Goal: Information Seeking & Learning: Find specific fact

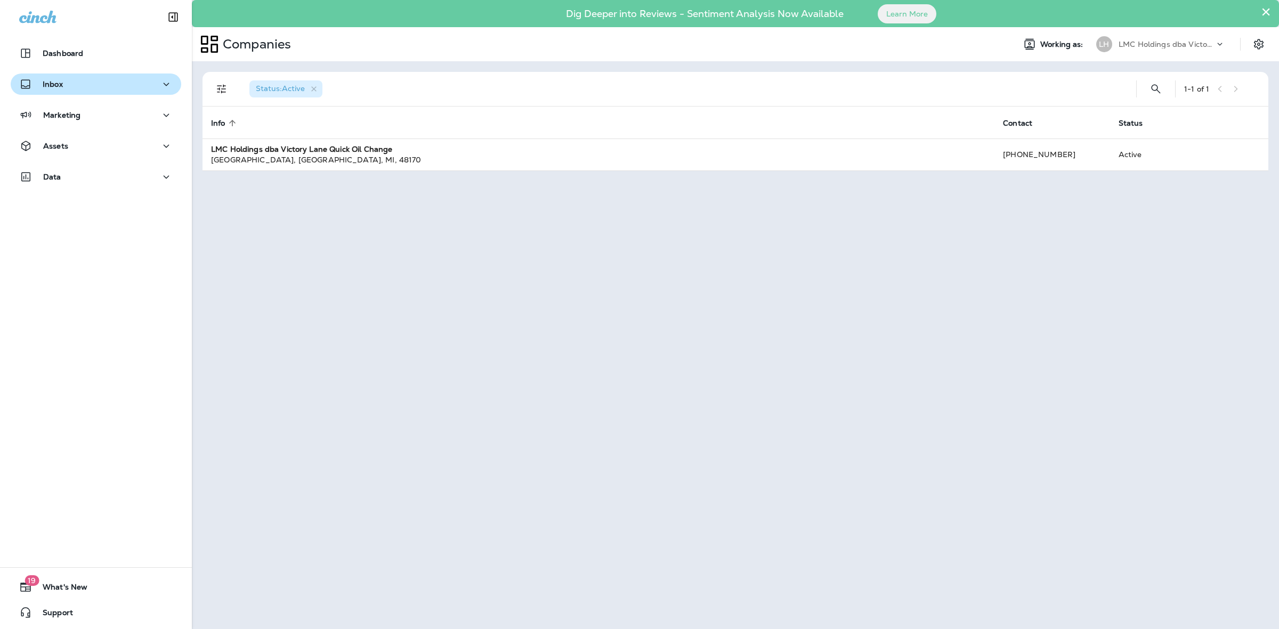
click at [55, 81] on p "Inbox" at bounding box center [53, 84] width 20 height 9
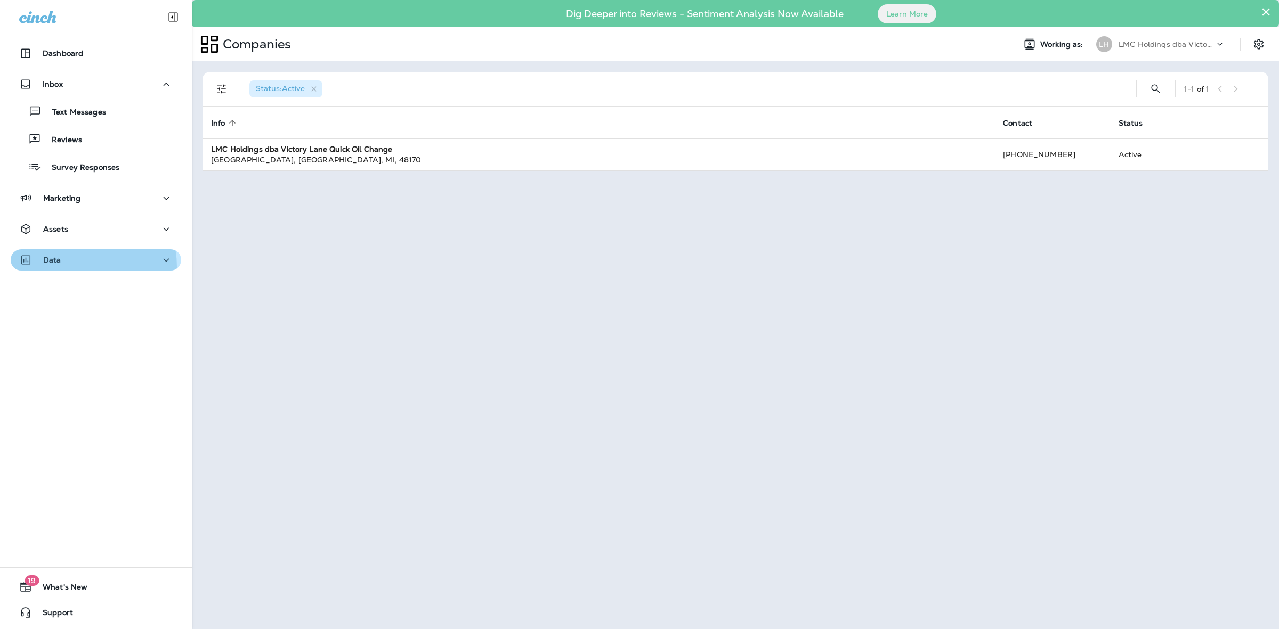
click at [65, 267] on button "Data" at bounding box center [96, 259] width 170 height 21
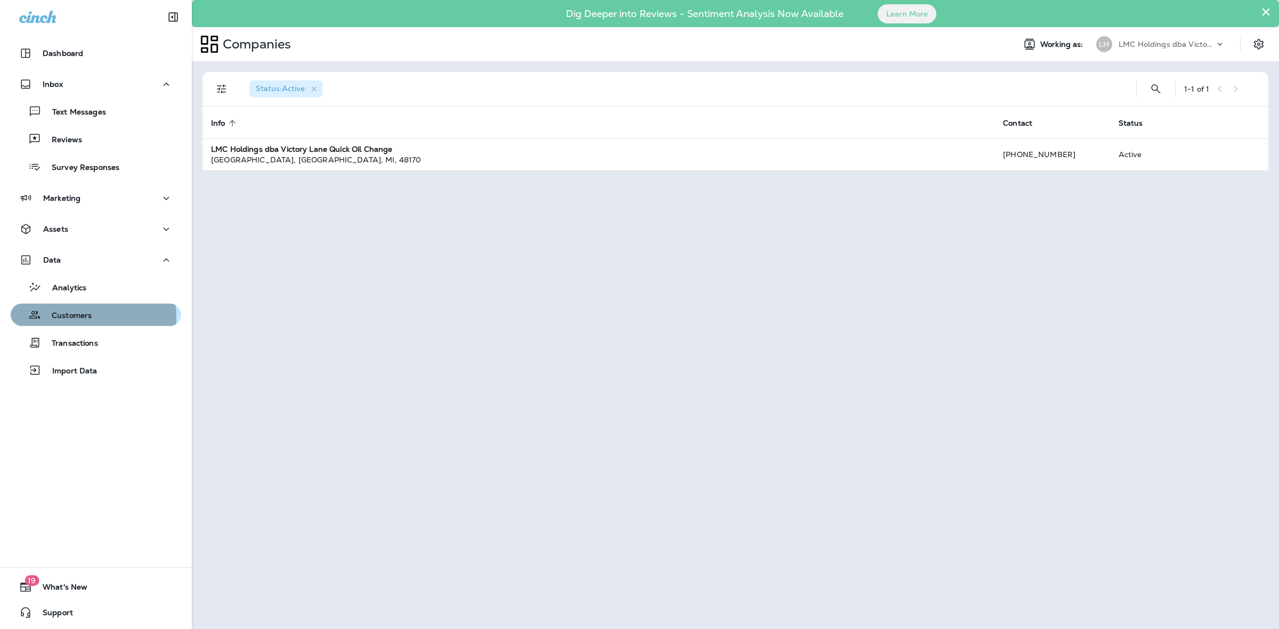
click at [62, 318] on p "Customers" at bounding box center [66, 316] width 51 height 10
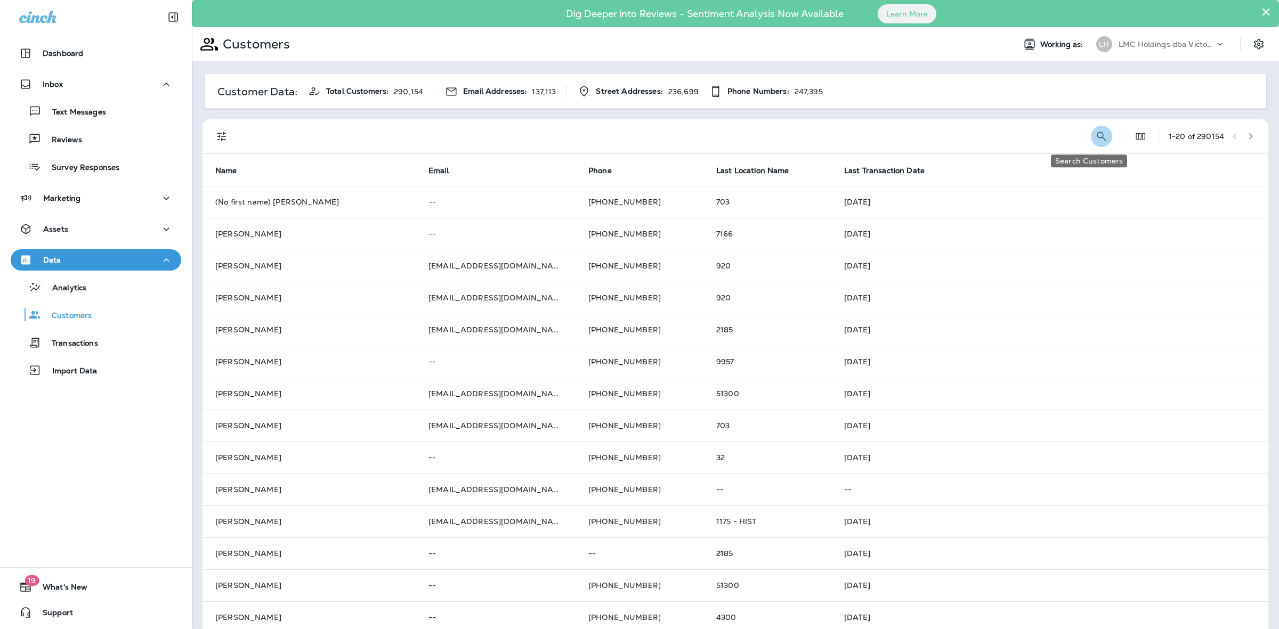
click at [1096, 139] on button "Search Customers" at bounding box center [1101, 136] width 21 height 21
type input "**********"
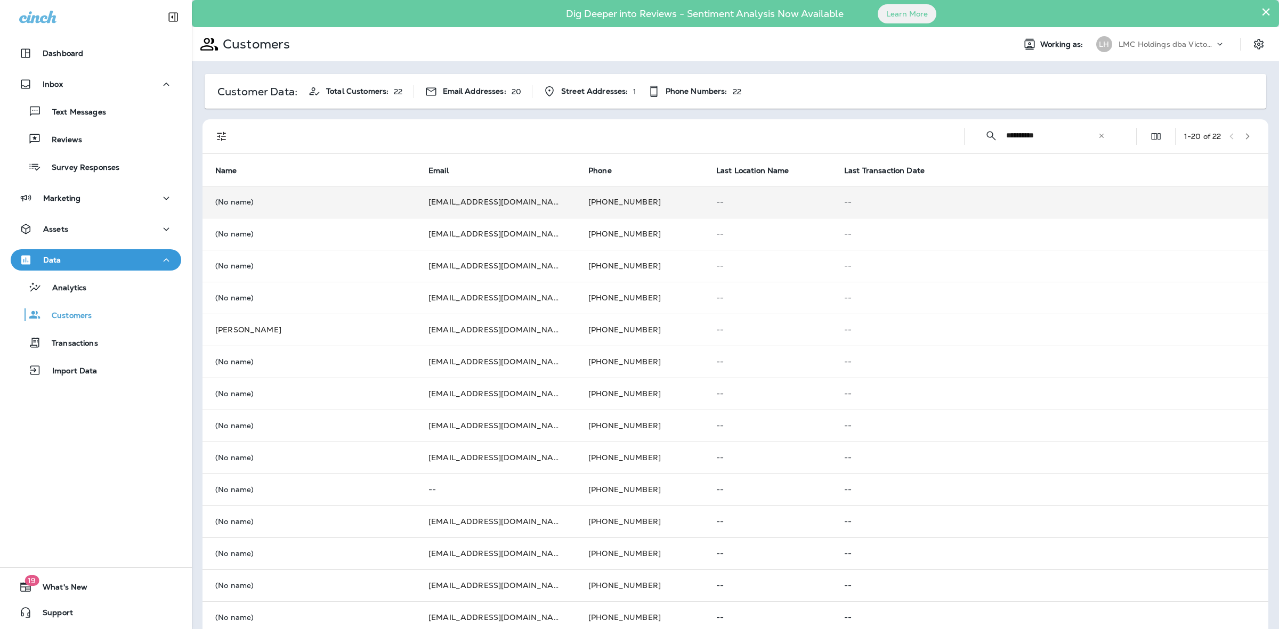
click at [751, 206] on p "--" at bounding box center [767, 202] width 102 height 9
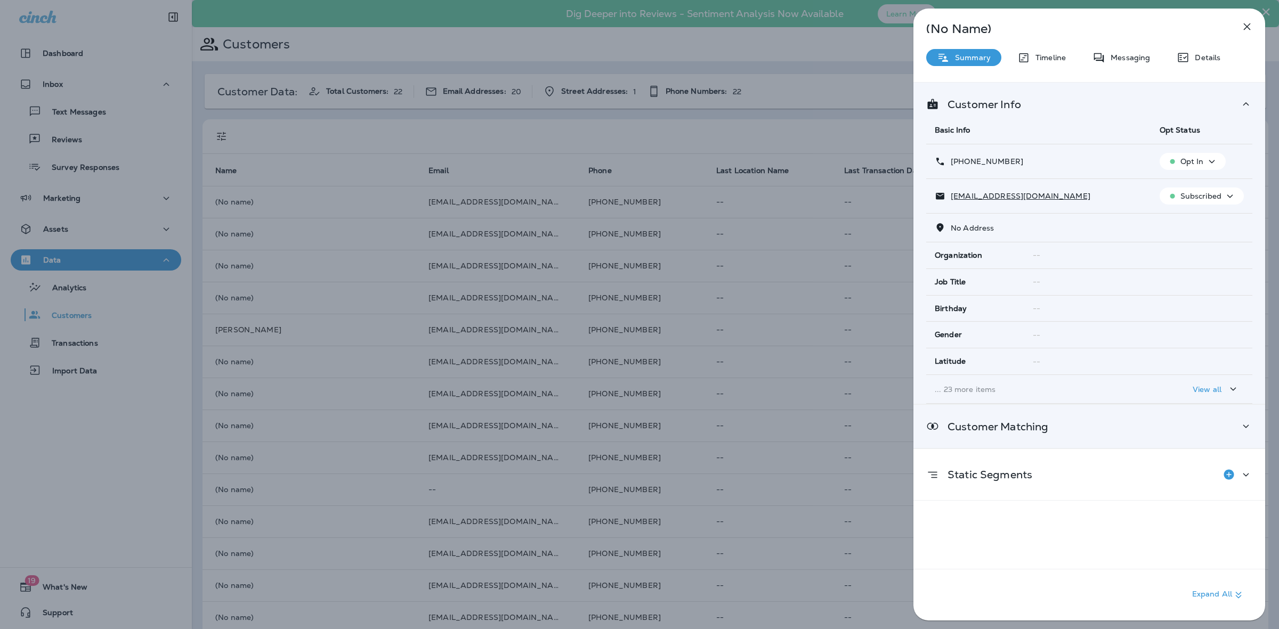
click at [1225, 438] on div "Customer Matching" at bounding box center [1089, 426] width 352 height 43
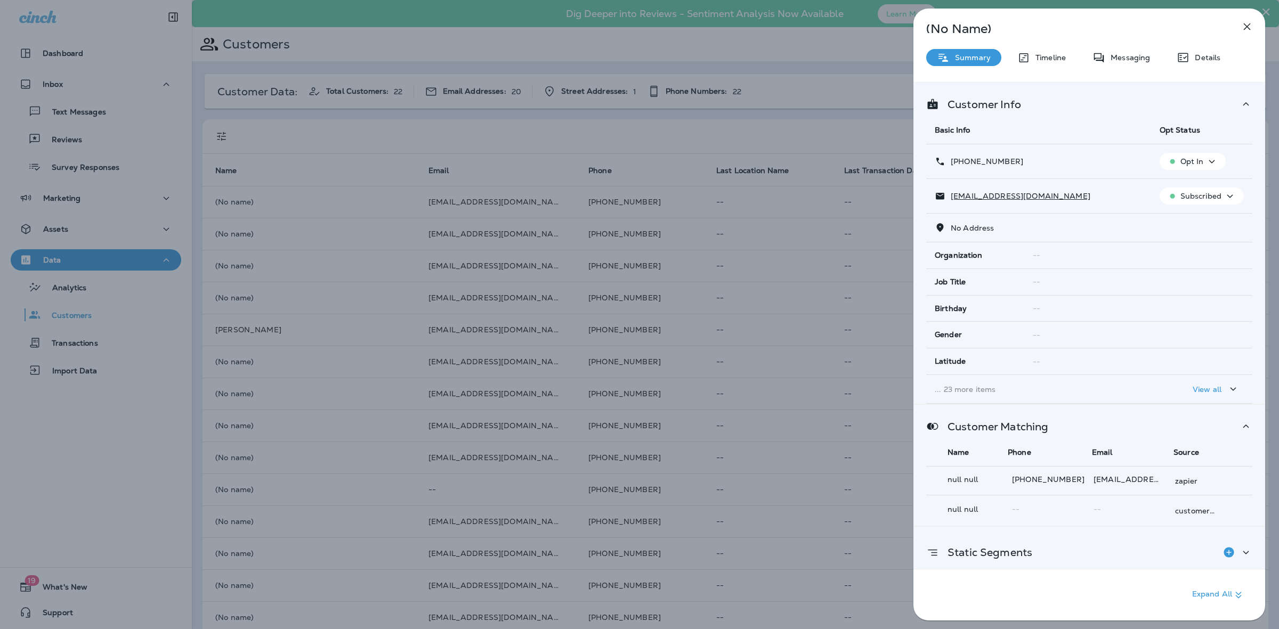
click at [1240, 557] on icon at bounding box center [1245, 552] width 13 height 13
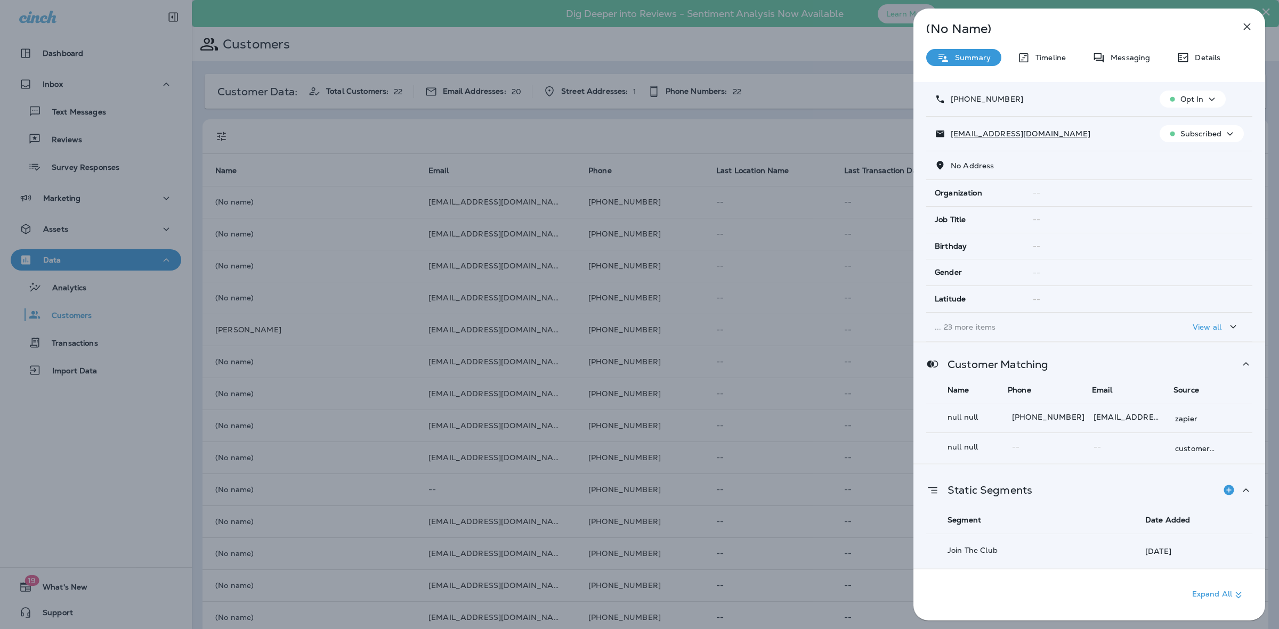
scroll to position [64, 0]
click at [1122, 70] on div "(No Name) Summary Timeline Messaging Details Customer Info Basic Info Opt Statu…" at bounding box center [1089, 315] width 352 height 612
click at [1128, 58] on p "Messaging" at bounding box center [1127, 57] width 45 height 9
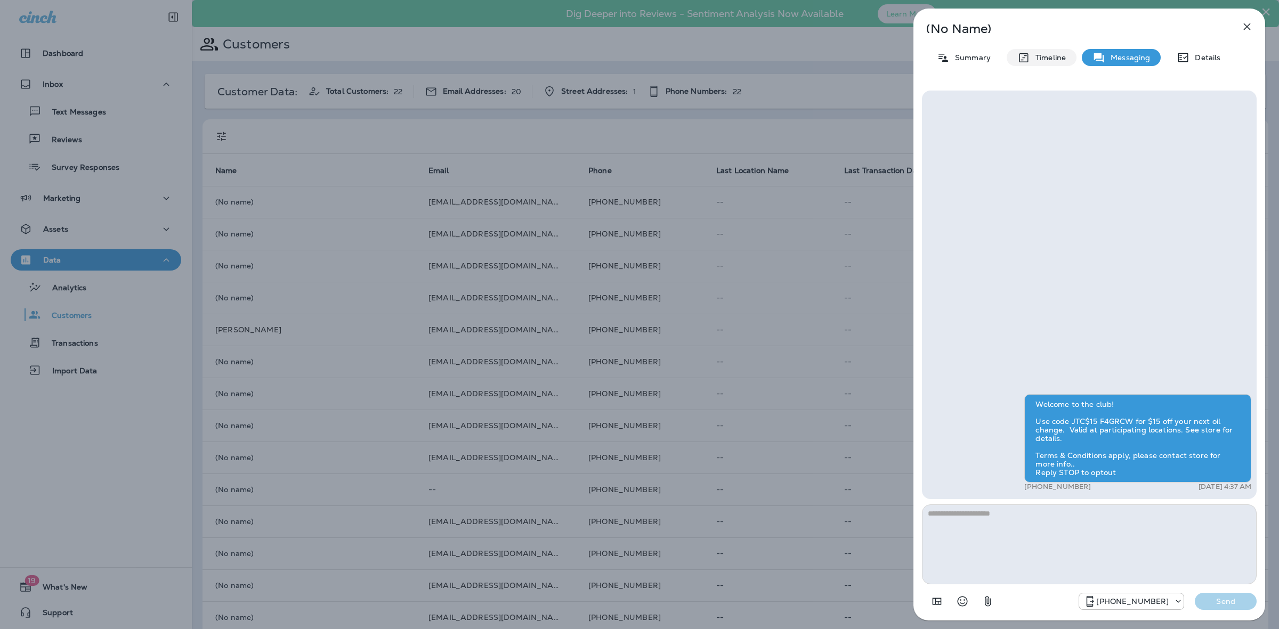
click at [1051, 56] on p "Timeline" at bounding box center [1048, 57] width 36 height 9
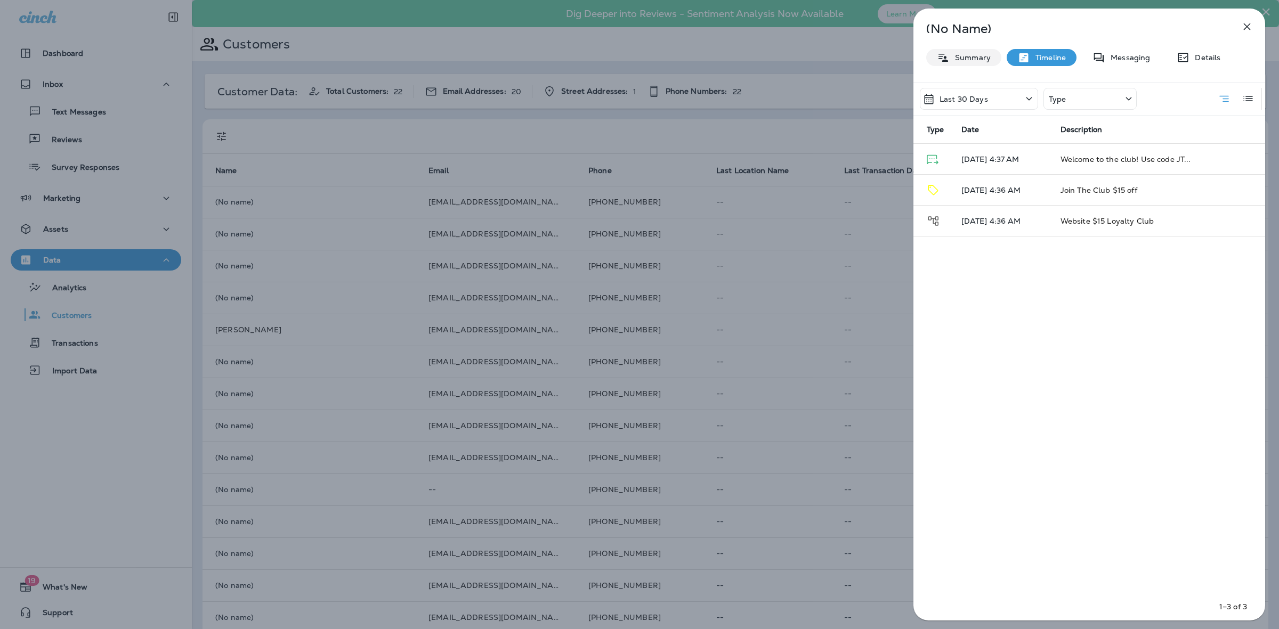
click at [974, 61] on p "Summary" at bounding box center [969, 57] width 41 height 9
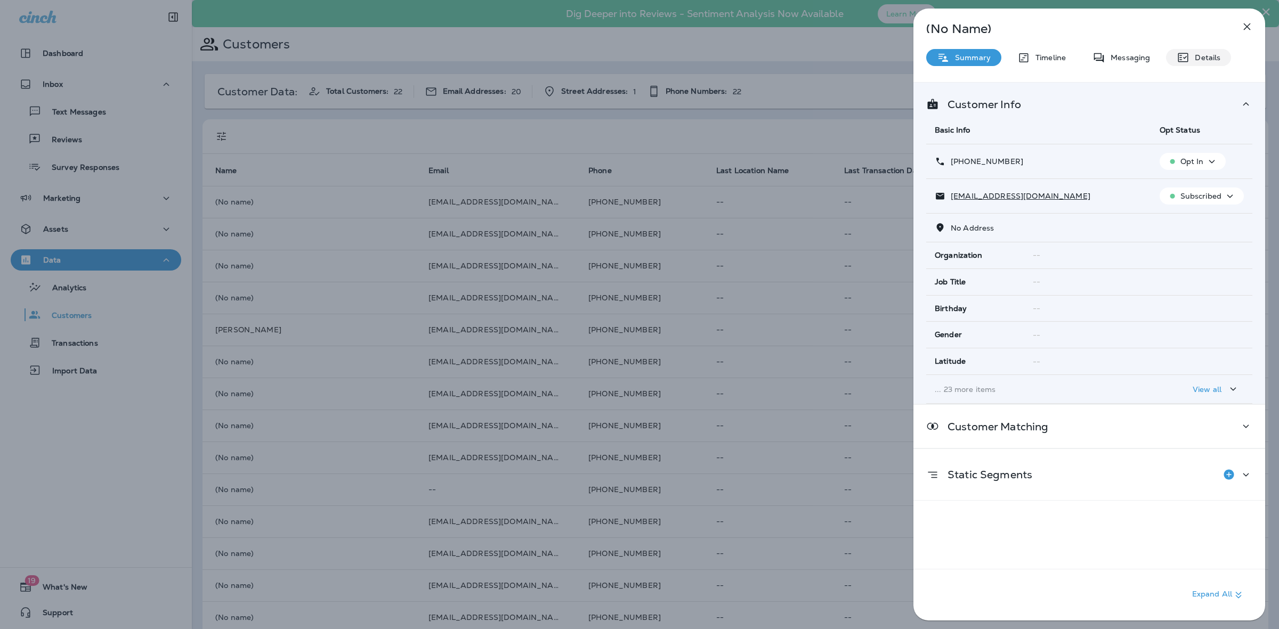
click at [1198, 56] on p "Details" at bounding box center [1204, 57] width 31 height 9
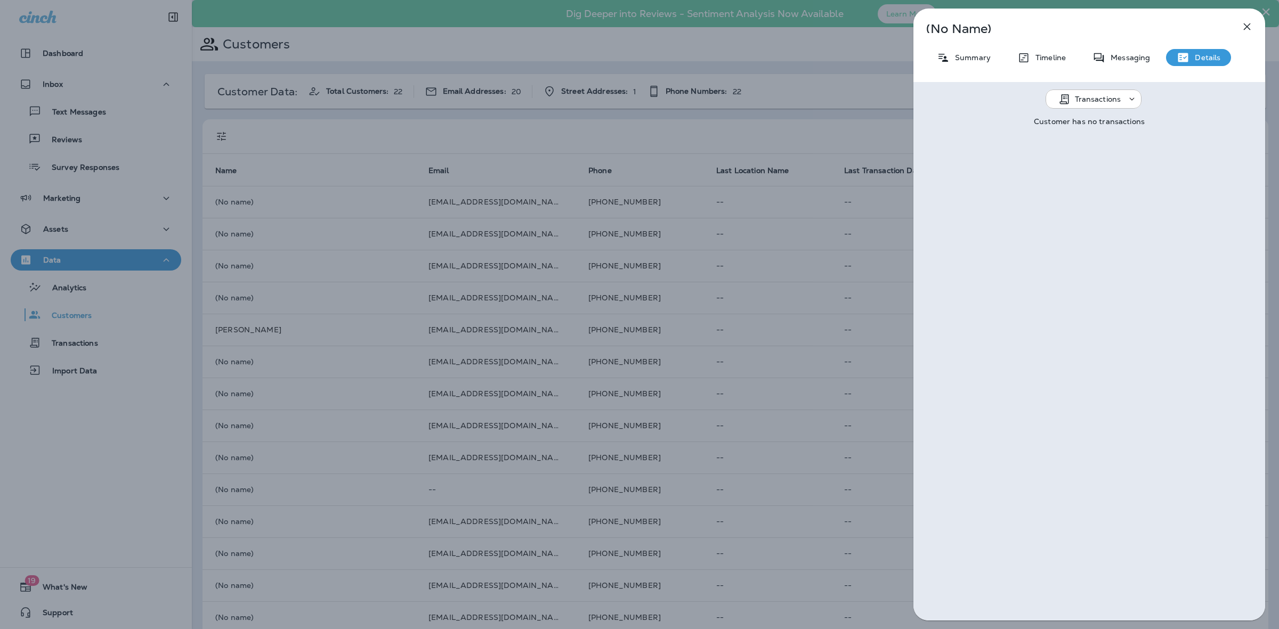
click at [1252, 35] on button "button" at bounding box center [1246, 26] width 21 height 21
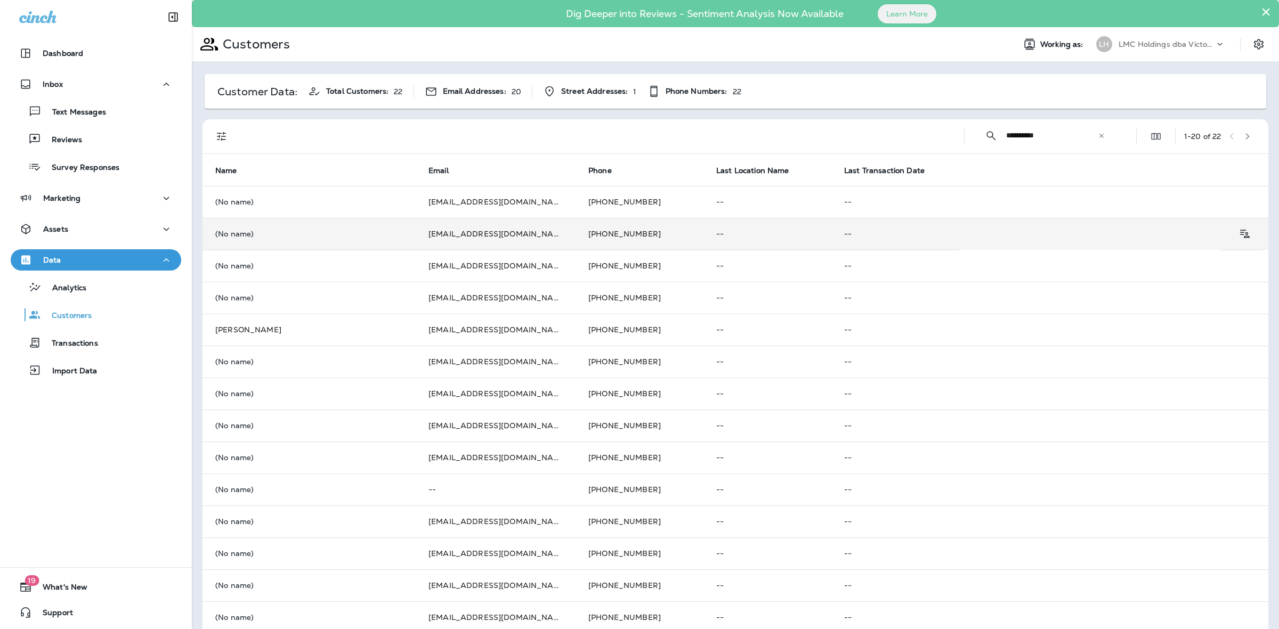
click at [742, 234] on p "--" at bounding box center [767, 234] width 102 height 9
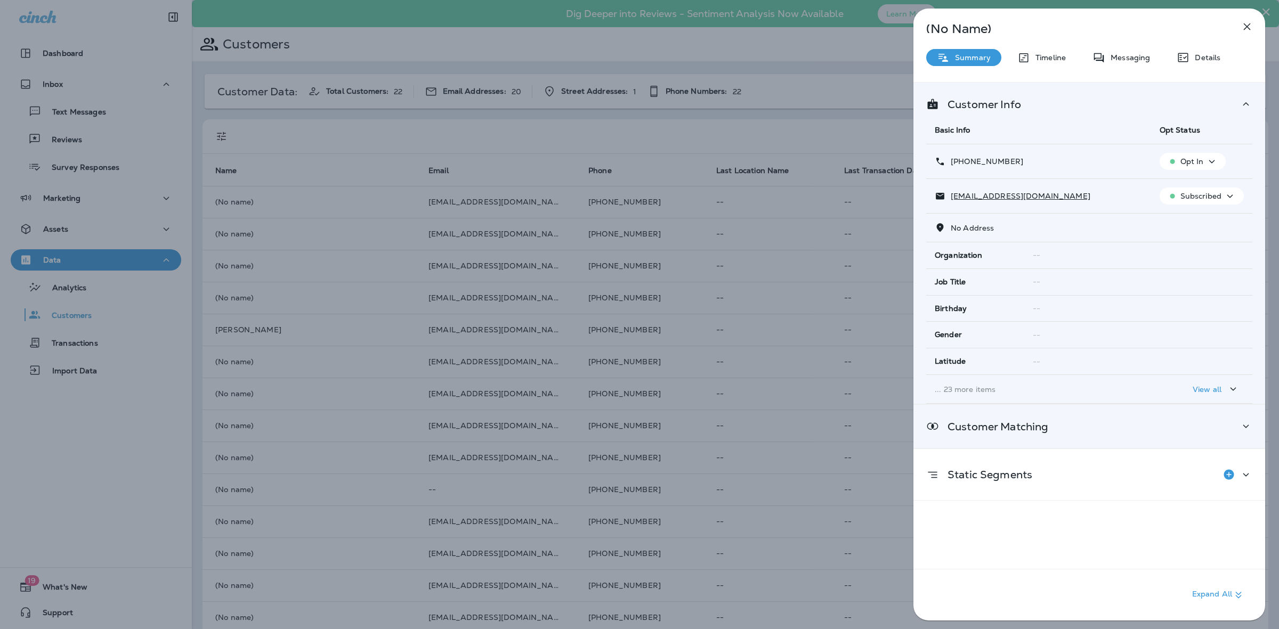
click at [1144, 437] on div "Customer Matching" at bounding box center [1089, 426] width 352 height 43
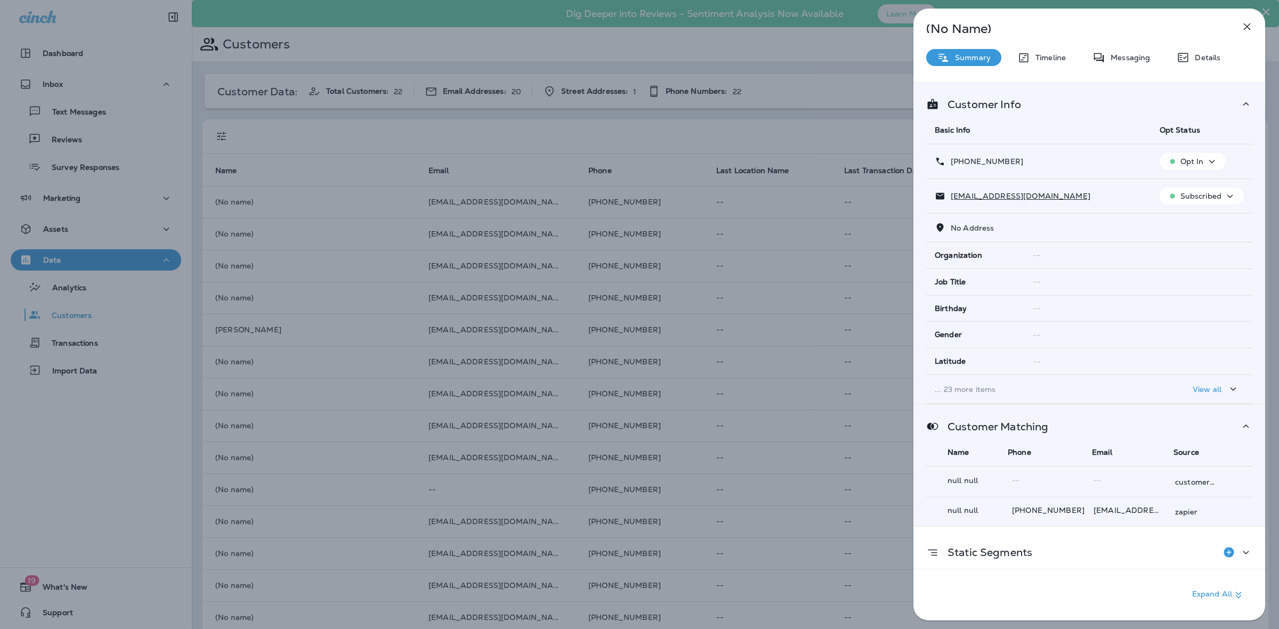
click at [1133, 62] on div "Messaging" at bounding box center [1121, 57] width 79 height 17
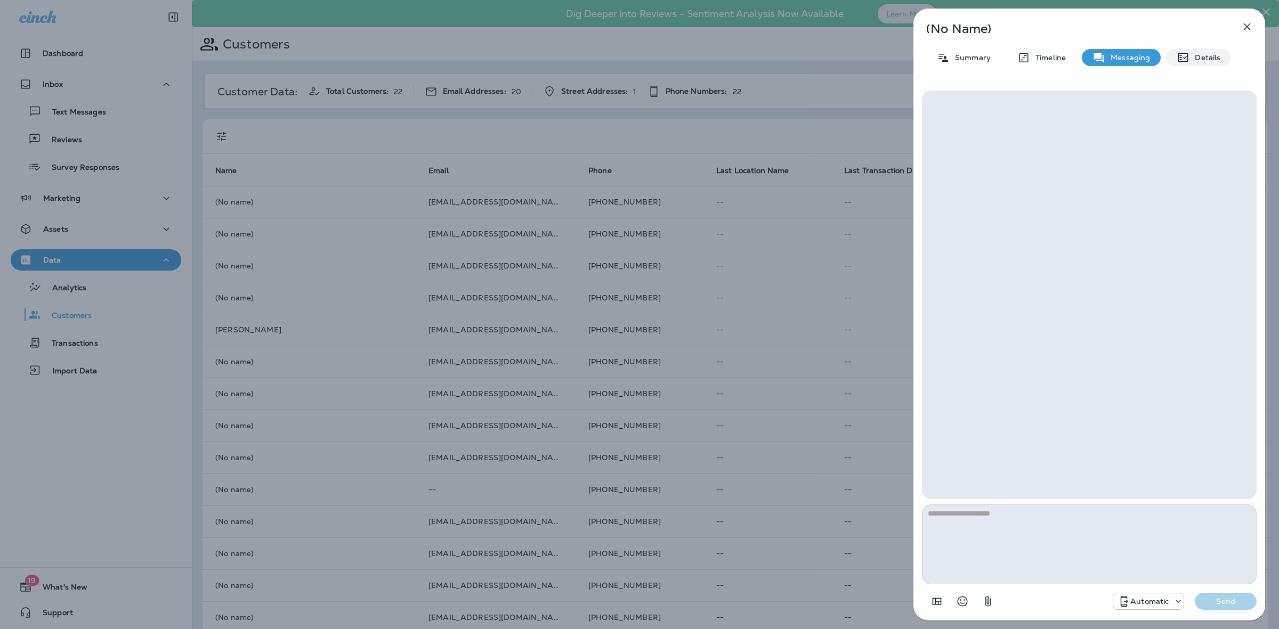
click at [1186, 60] on icon at bounding box center [1182, 57] width 13 height 13
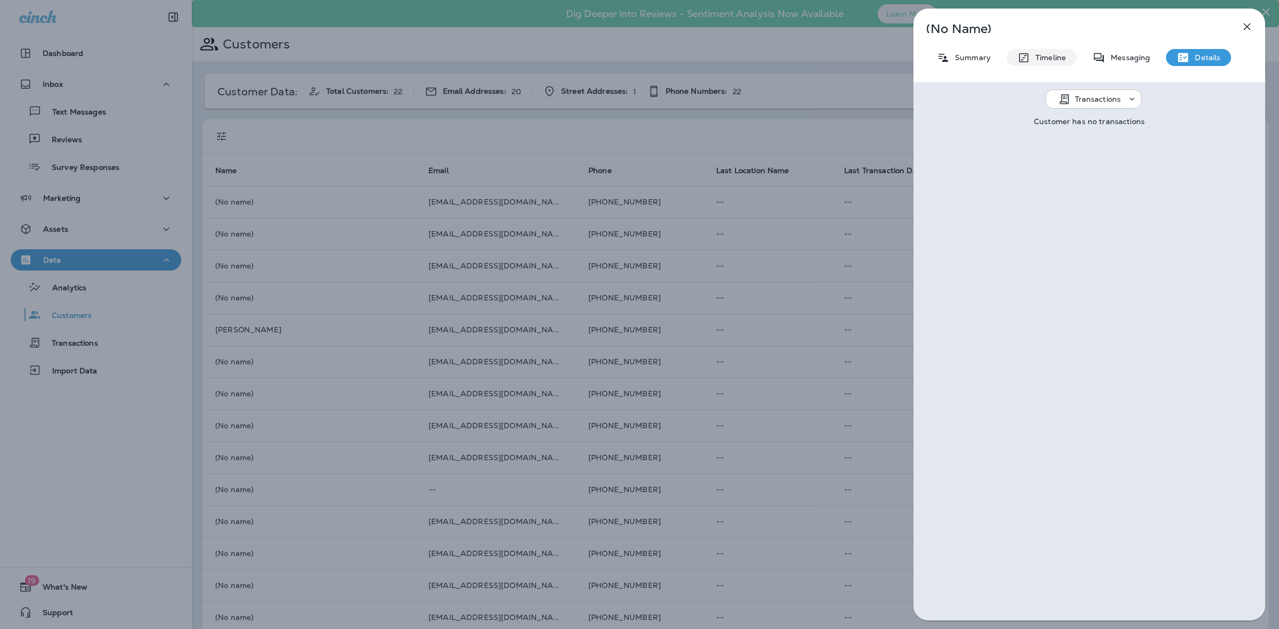
click at [1024, 58] on icon at bounding box center [1023, 57] width 13 height 13
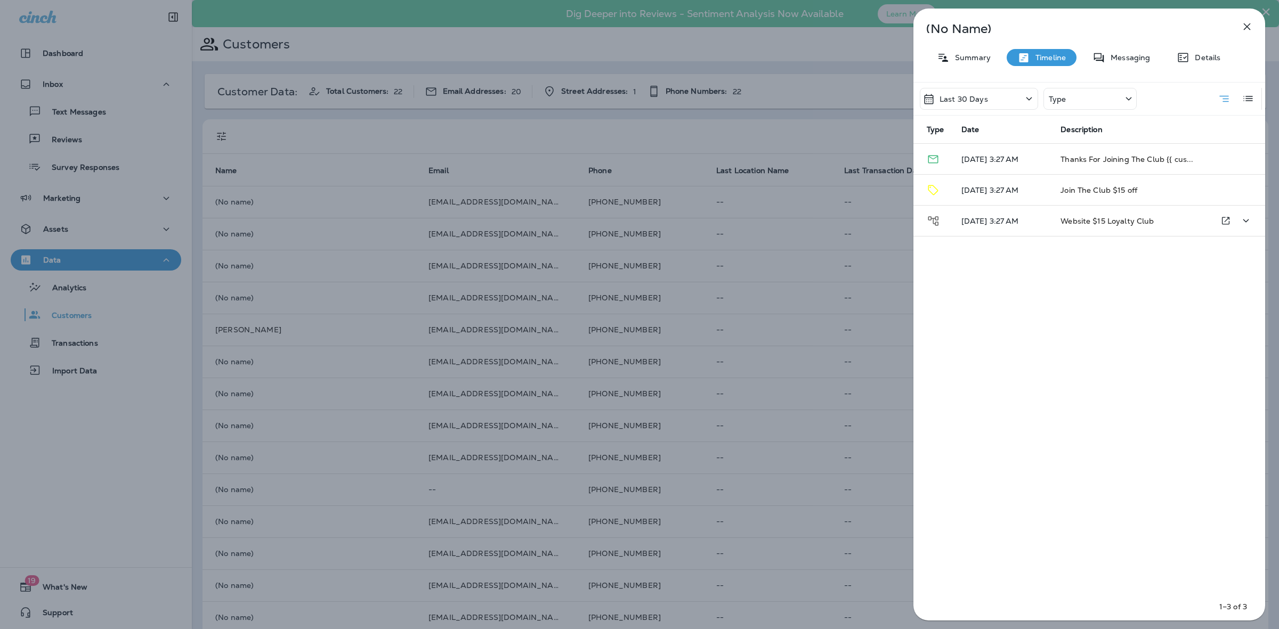
click at [990, 218] on p "10/7/25 3:27 AM" at bounding box center [1002, 221] width 83 height 9
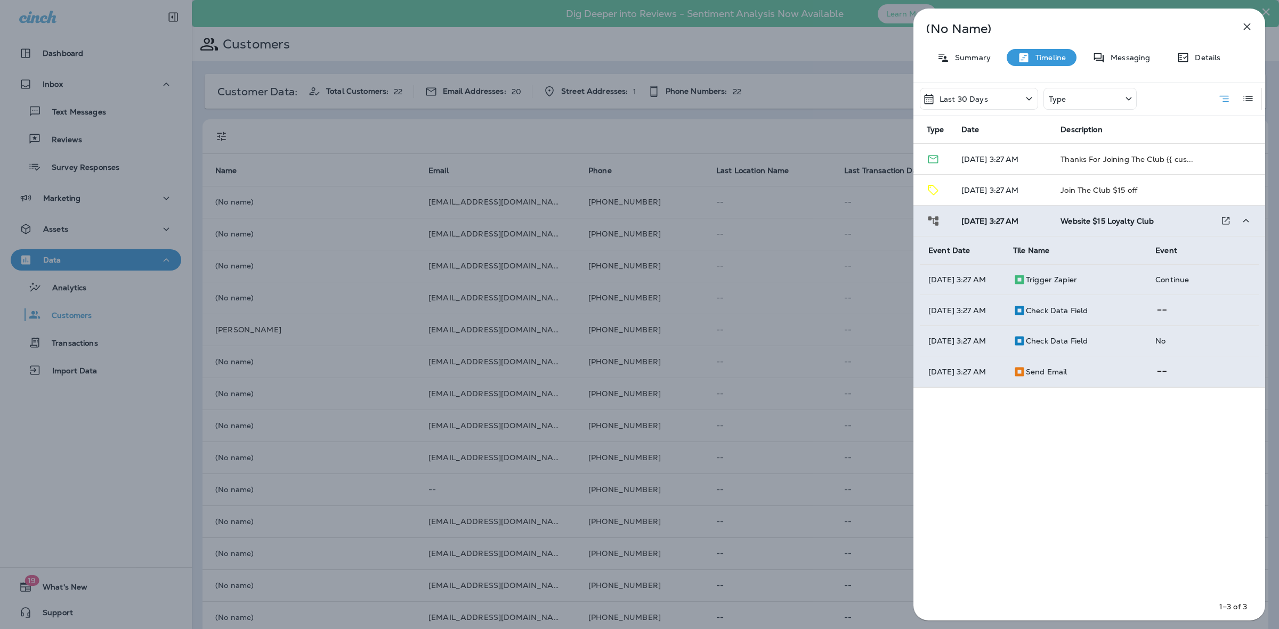
click at [970, 48] on div "(No Name) Summary Timeline Messaging Details Last 30 Days Type Type Date Descri…" at bounding box center [1089, 315] width 352 height 612
click at [973, 72] on div "(No Name) Summary Timeline Messaging Details Last 30 Days Type Type Date Descri…" at bounding box center [1089, 315] width 352 height 612
click at [973, 62] on div "Summary" at bounding box center [963, 57] width 75 height 17
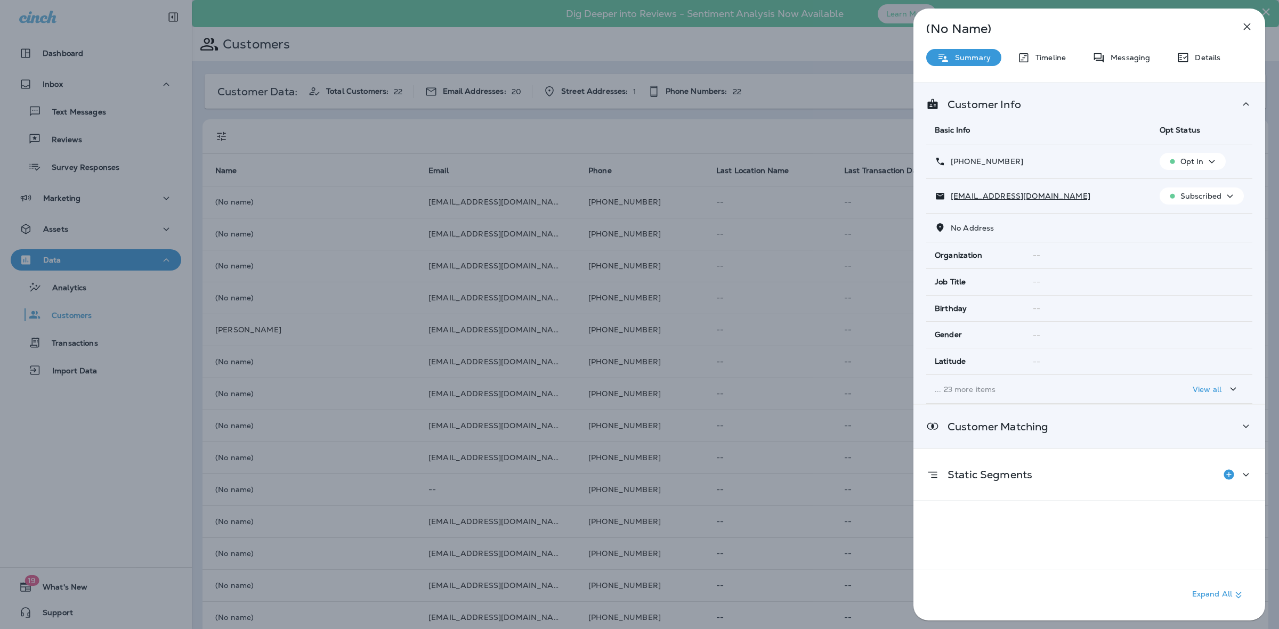
click at [1237, 420] on div "Customer Matching" at bounding box center [1089, 426] width 352 height 43
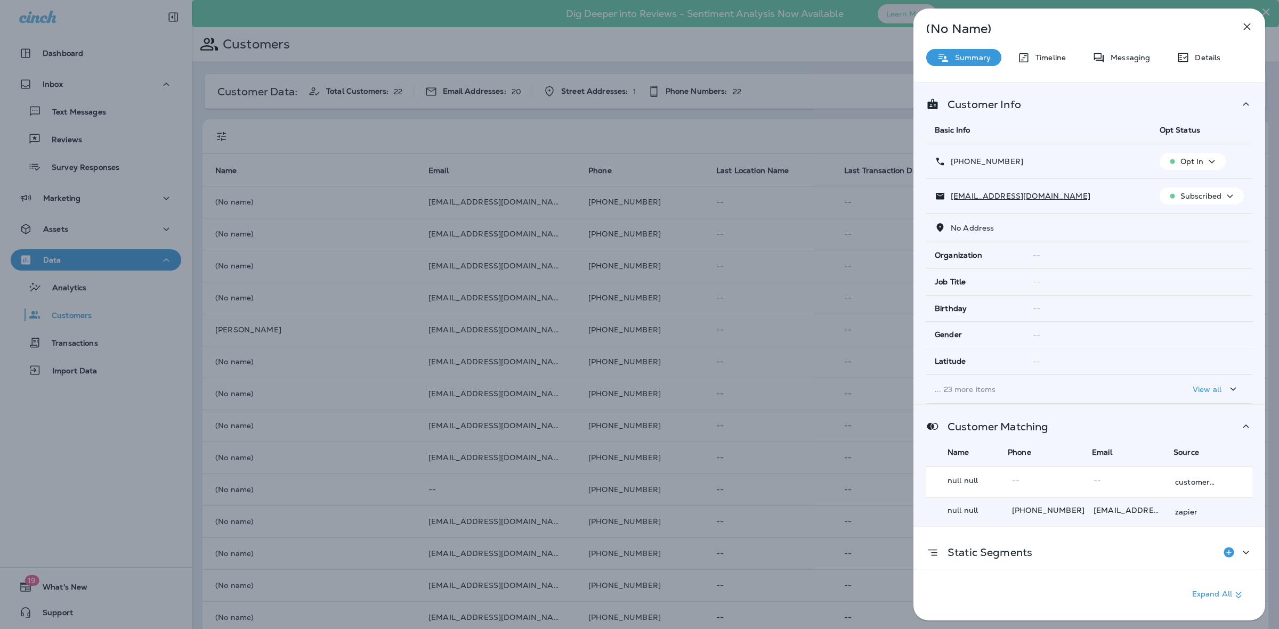
scroll to position [12, 0]
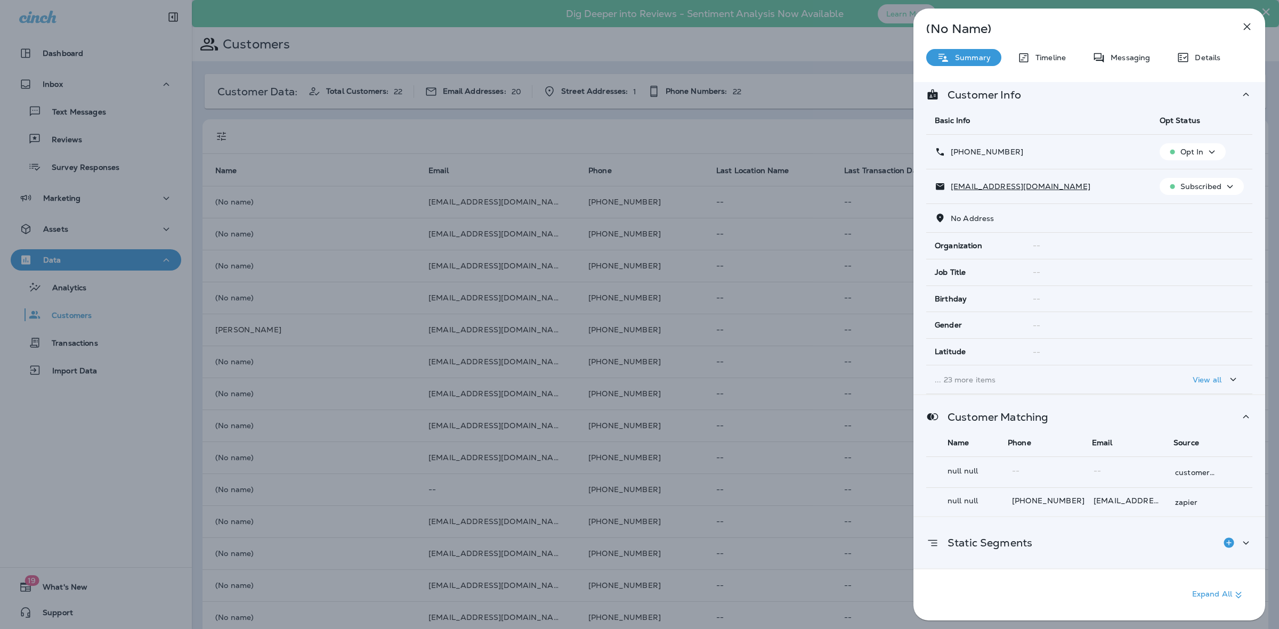
click at [1239, 541] on icon at bounding box center [1245, 543] width 13 height 13
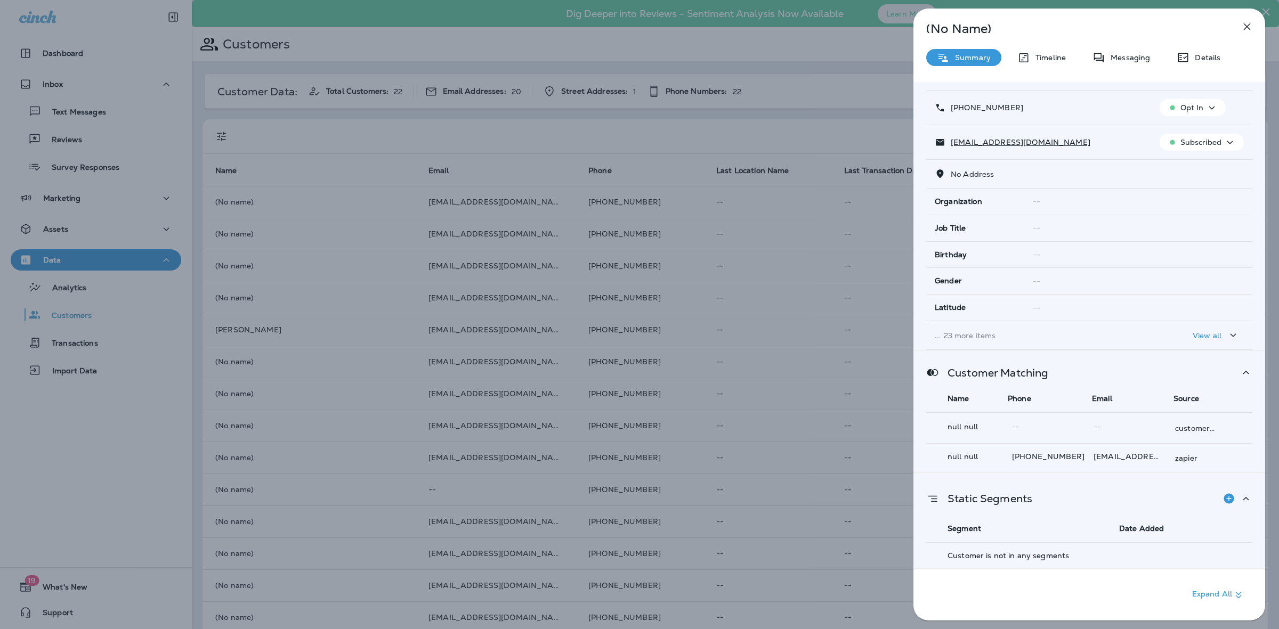
scroll to position [56, 0]
click at [1250, 25] on icon "button" at bounding box center [1246, 26] width 13 height 13
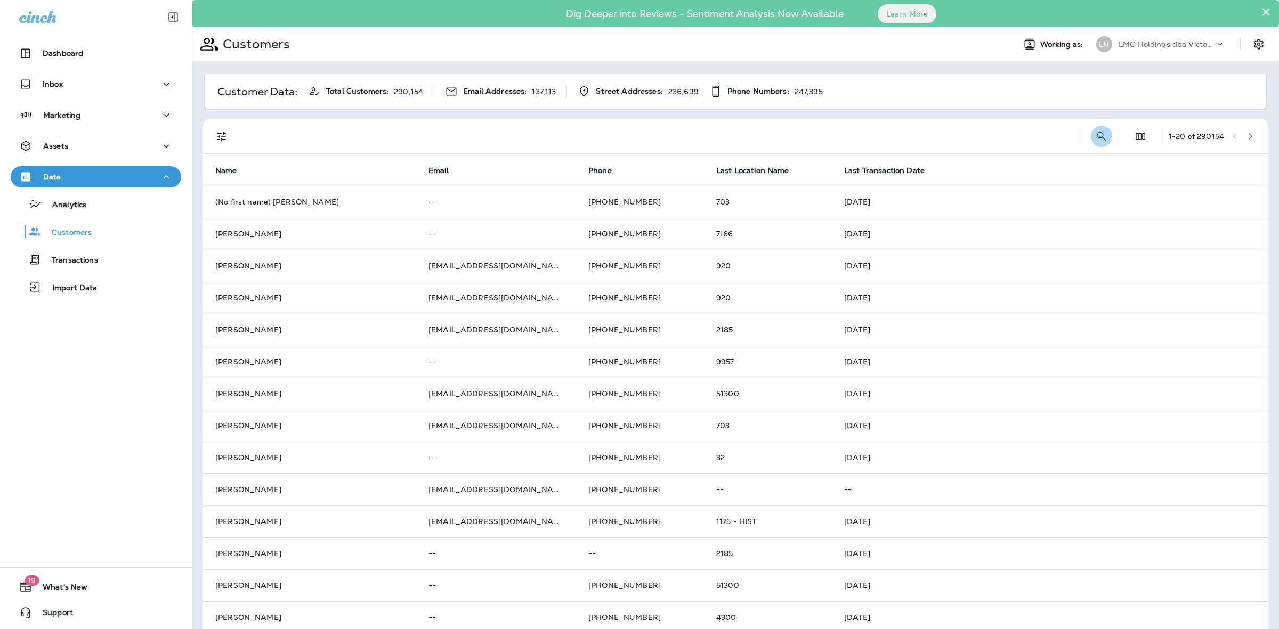
click at [1095, 131] on icon "Search Customers" at bounding box center [1101, 136] width 13 height 13
type input "**********"
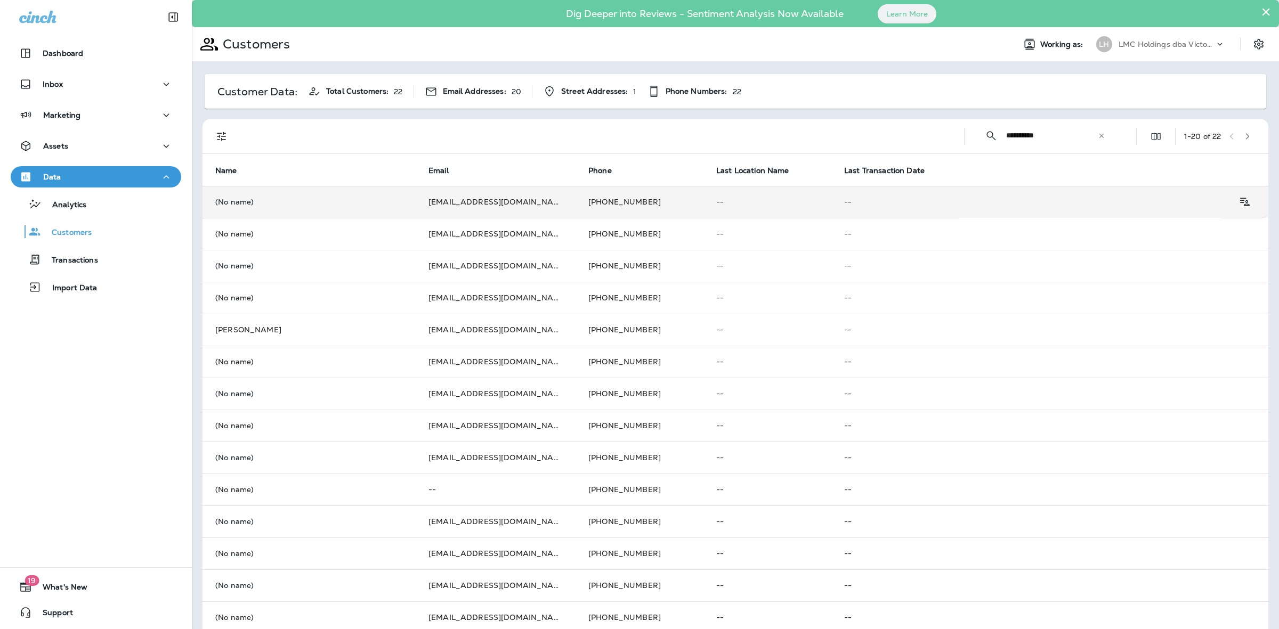
click at [703, 213] on td "--" at bounding box center [767, 202] width 128 height 32
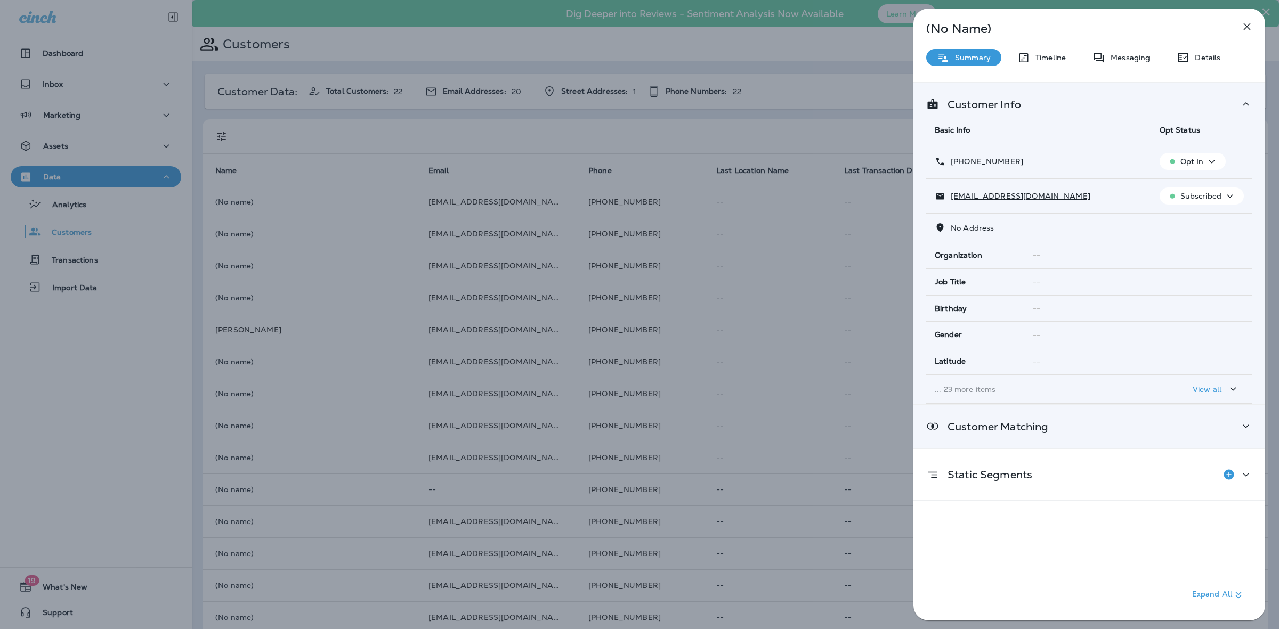
click at [1210, 438] on div "Customer Matching" at bounding box center [1089, 426] width 352 height 43
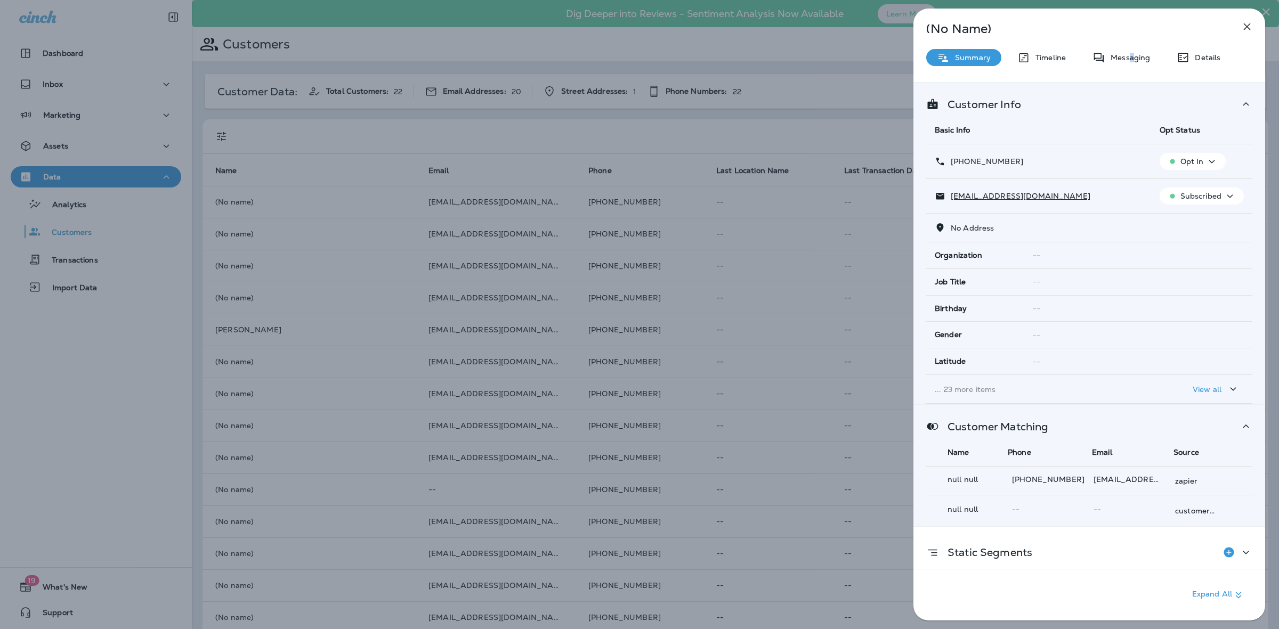
click at [1129, 46] on div "(No Name) Summary Timeline Messaging Details Customer Info Basic Info Opt Statu…" at bounding box center [1089, 315] width 352 height 612
click at [1127, 54] on p "Messaging" at bounding box center [1127, 57] width 45 height 9
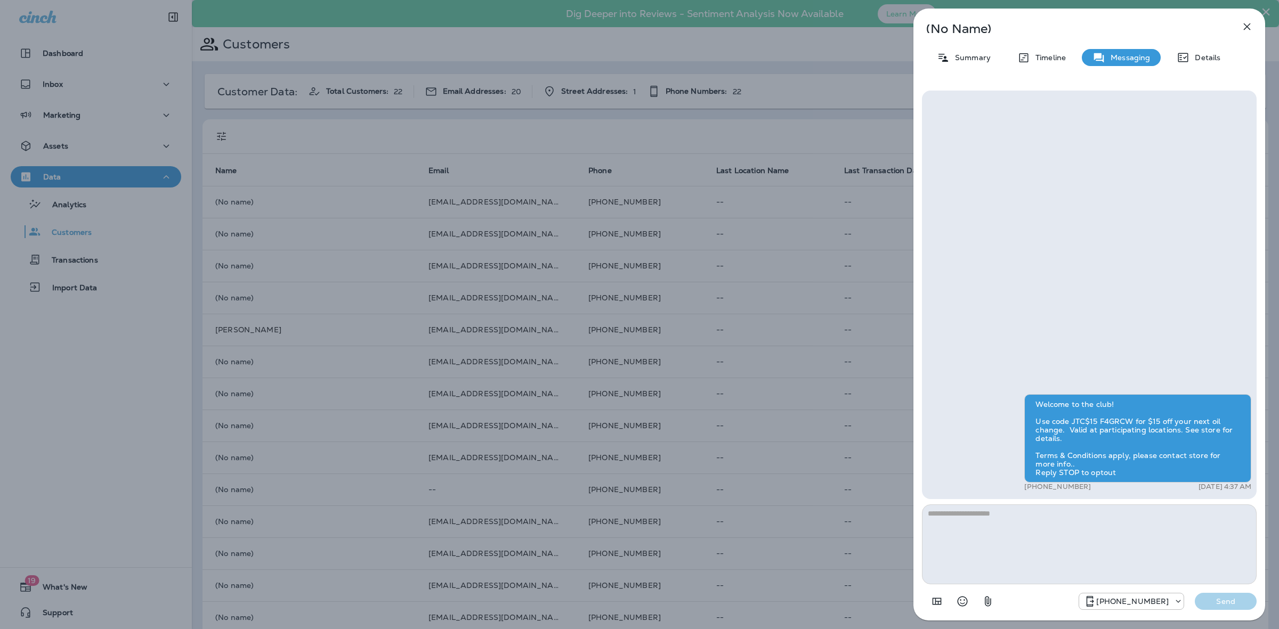
click at [1078, 52] on div "Summary Timeline Messaging Details" at bounding box center [1089, 57] width 352 height 17
click at [1056, 53] on p "Timeline" at bounding box center [1048, 57] width 36 height 9
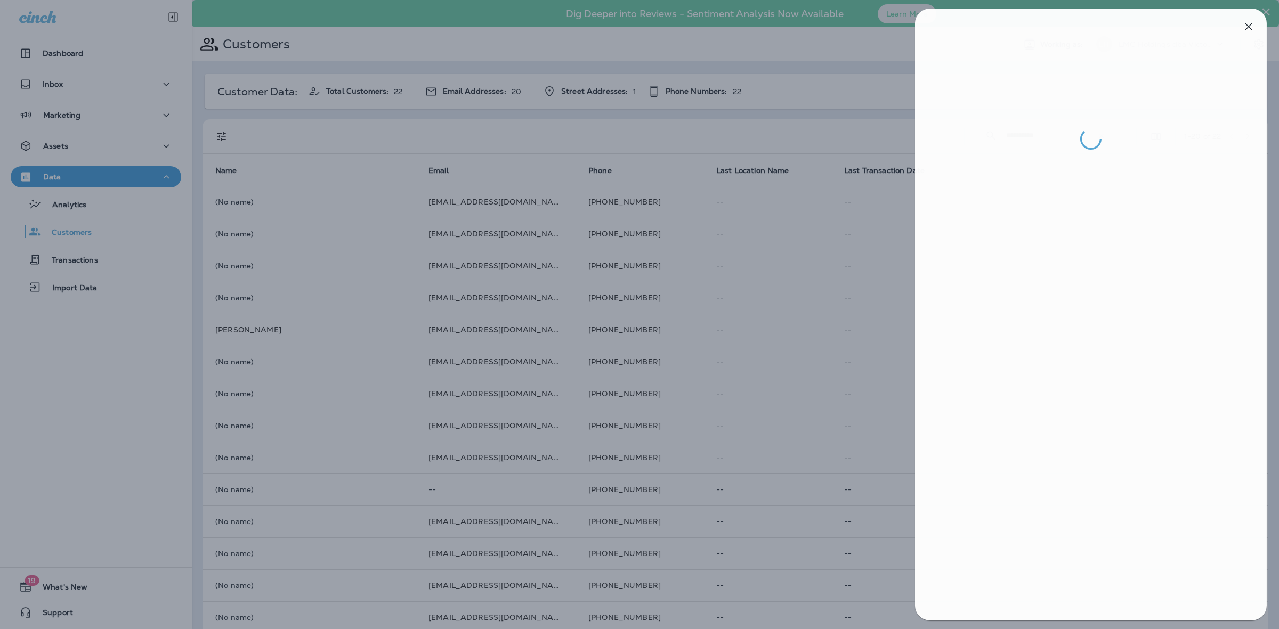
click at [529, 157] on div at bounding box center [641, 314] width 1279 height 629
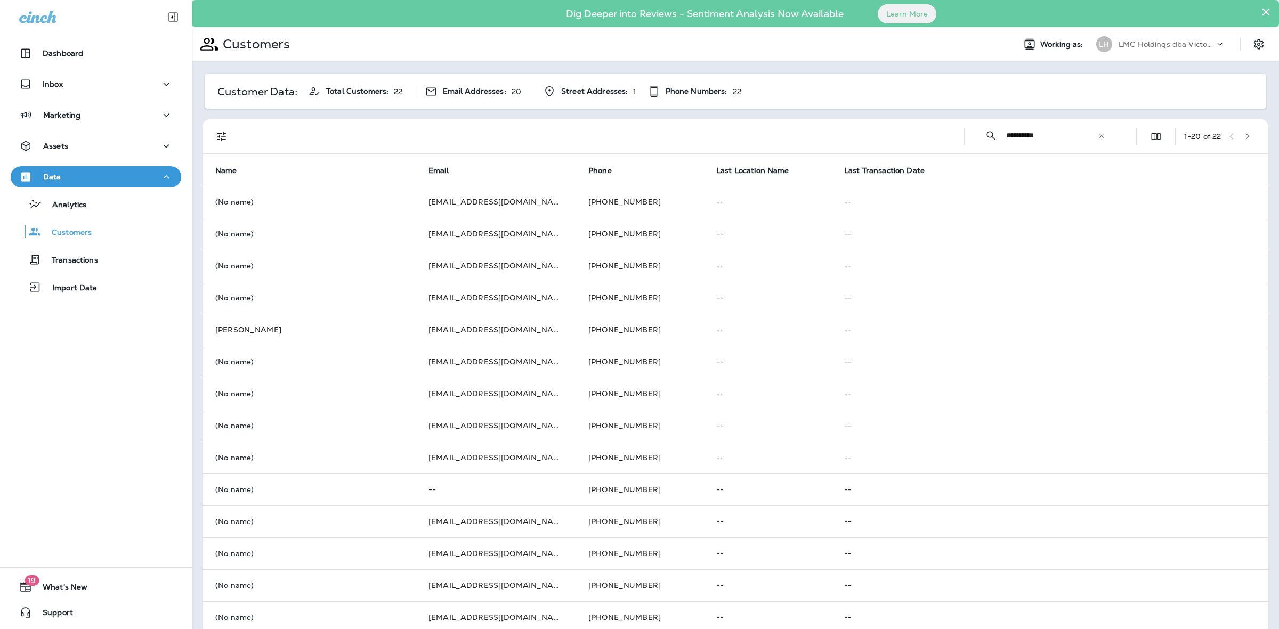
click at [1063, 140] on input "**********" at bounding box center [1052, 135] width 92 height 28
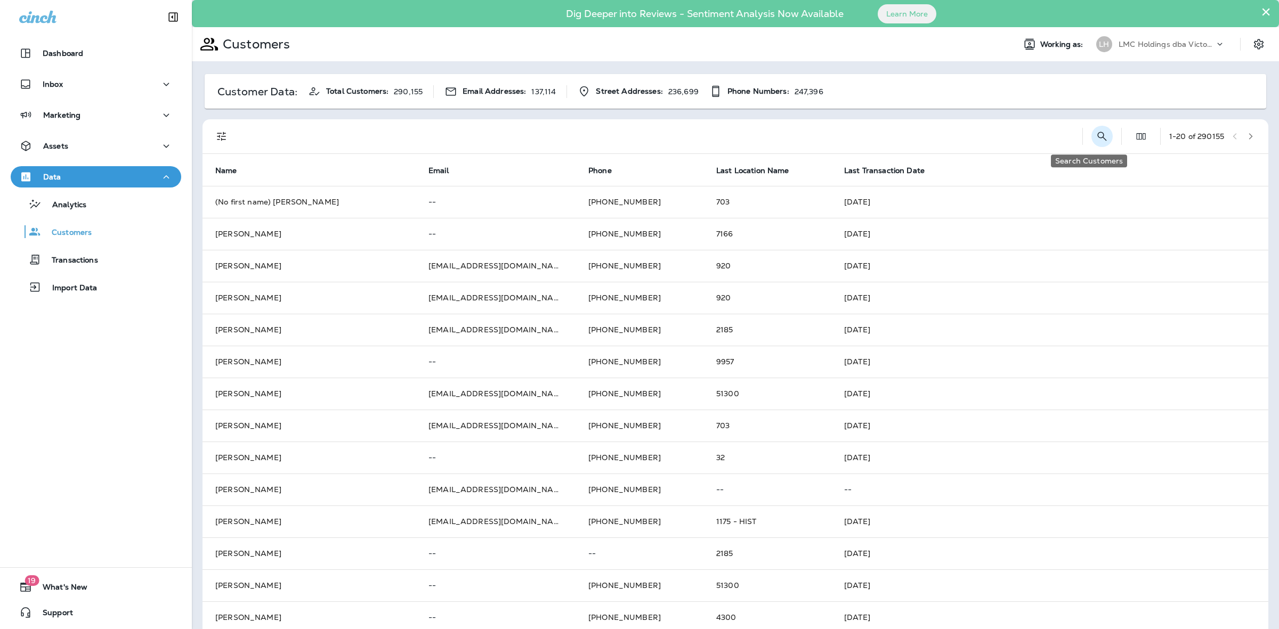
click at [1096, 140] on button "Search Customers" at bounding box center [1101, 136] width 21 height 21
click at [1037, 139] on input "text" at bounding box center [1046, 135] width 111 height 28
type input "**********"
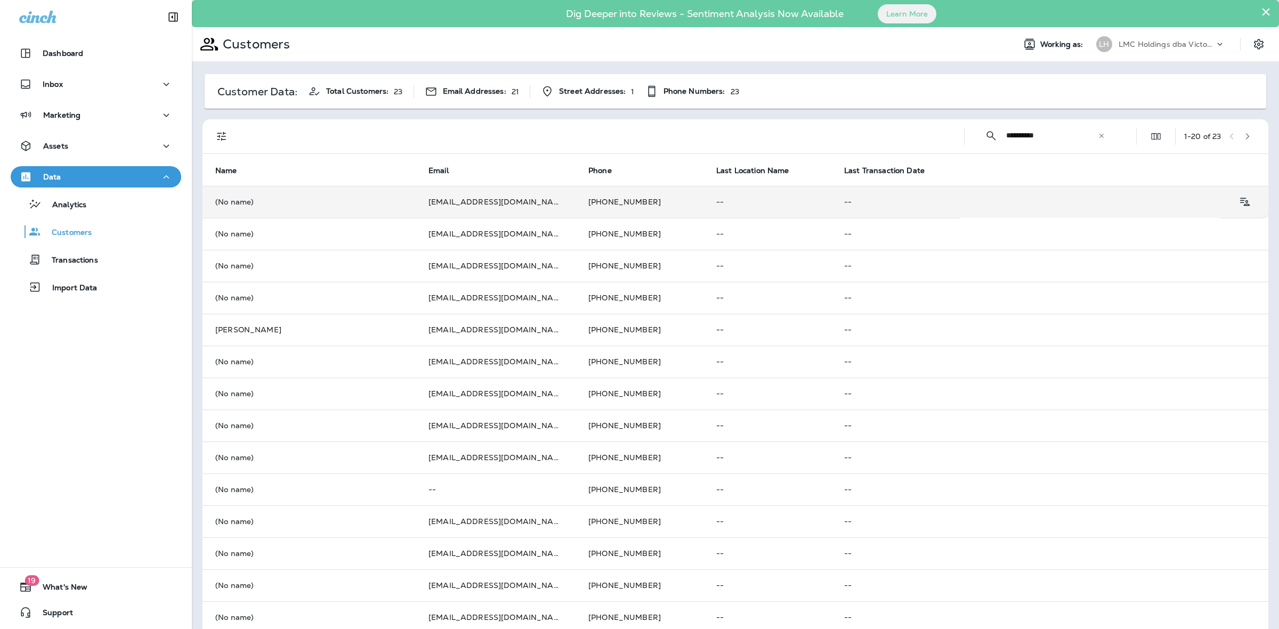
click at [963, 196] on tr "(No name) [EMAIL_ADDRESS][DOMAIN_NAME] [PHONE_NUMBER] -- --" at bounding box center [735, 202] width 1066 height 32
click at [424, 203] on td "[EMAIL_ADDRESS][DOMAIN_NAME]" at bounding box center [496, 202] width 160 height 32
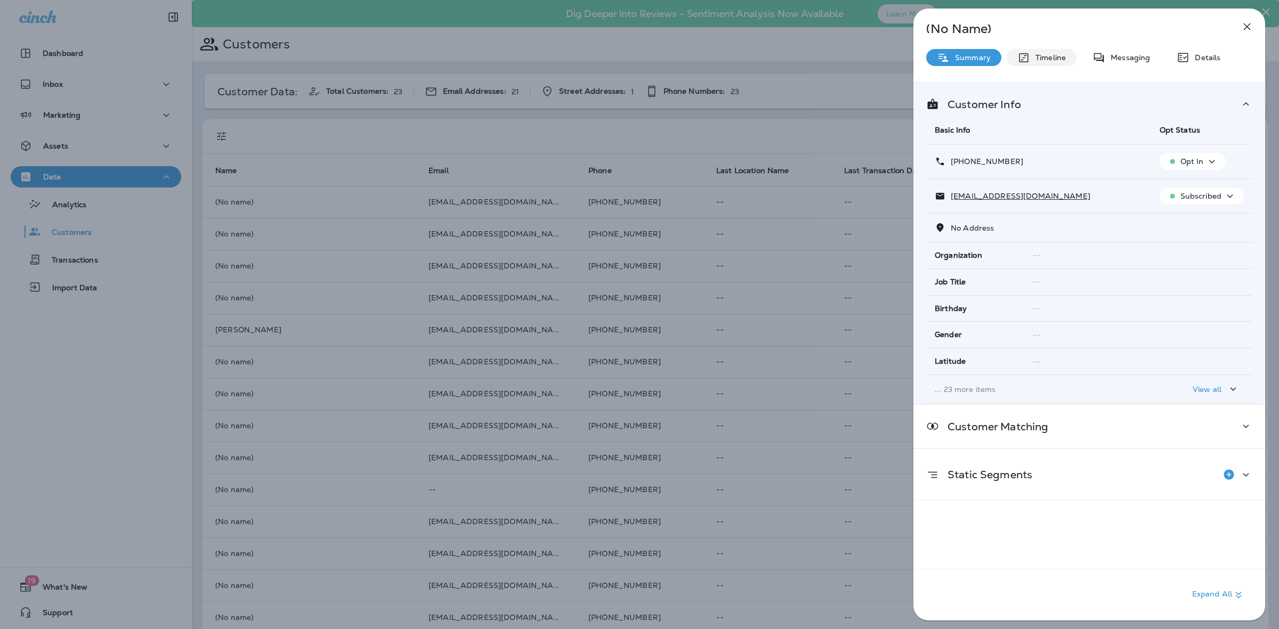
click at [1054, 51] on div "Timeline" at bounding box center [1041, 57] width 70 height 17
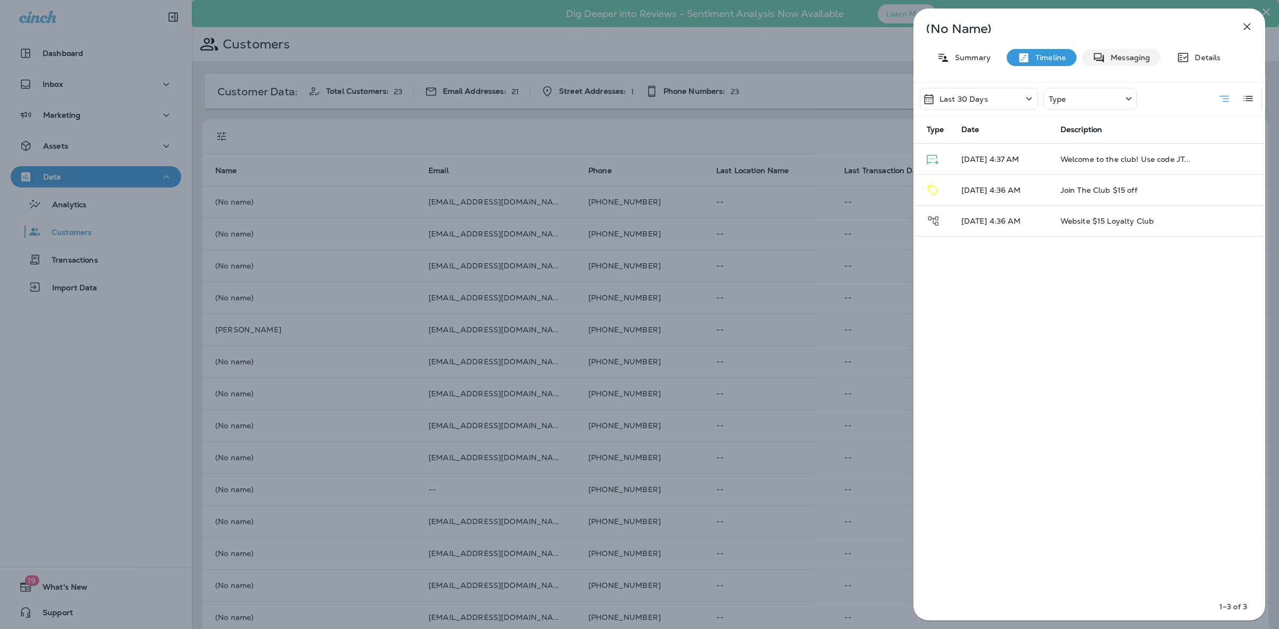
click at [1132, 51] on div "Messaging" at bounding box center [1121, 57] width 79 height 17
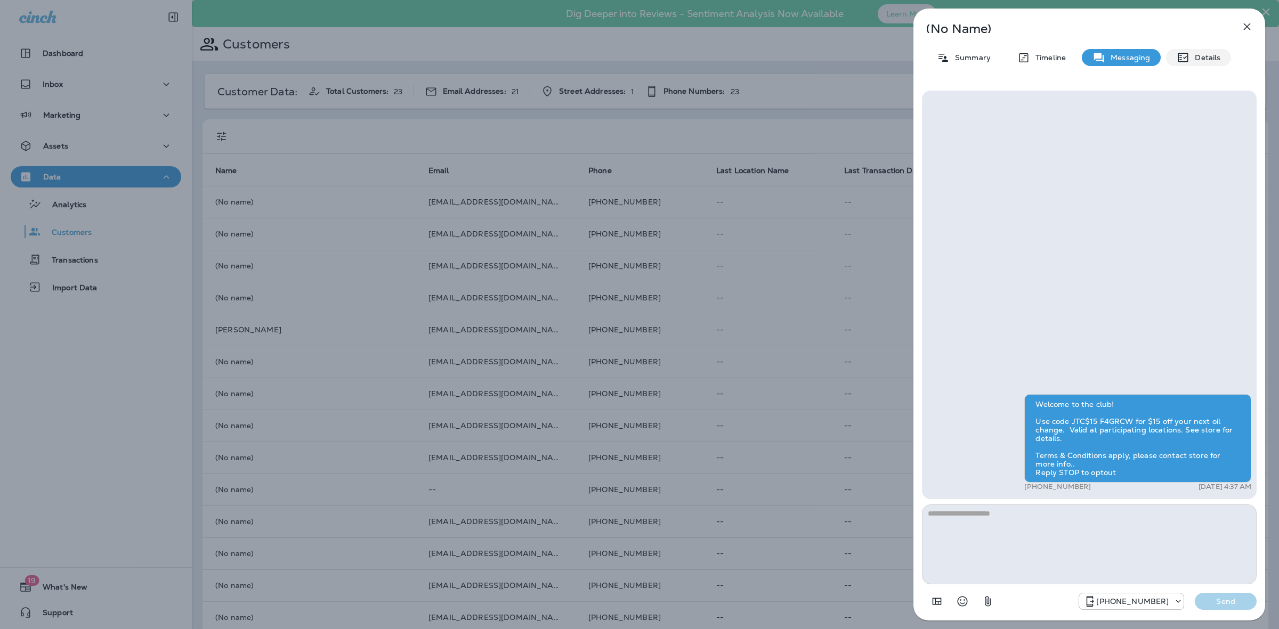
click at [1205, 60] on p "Details" at bounding box center [1204, 57] width 31 height 9
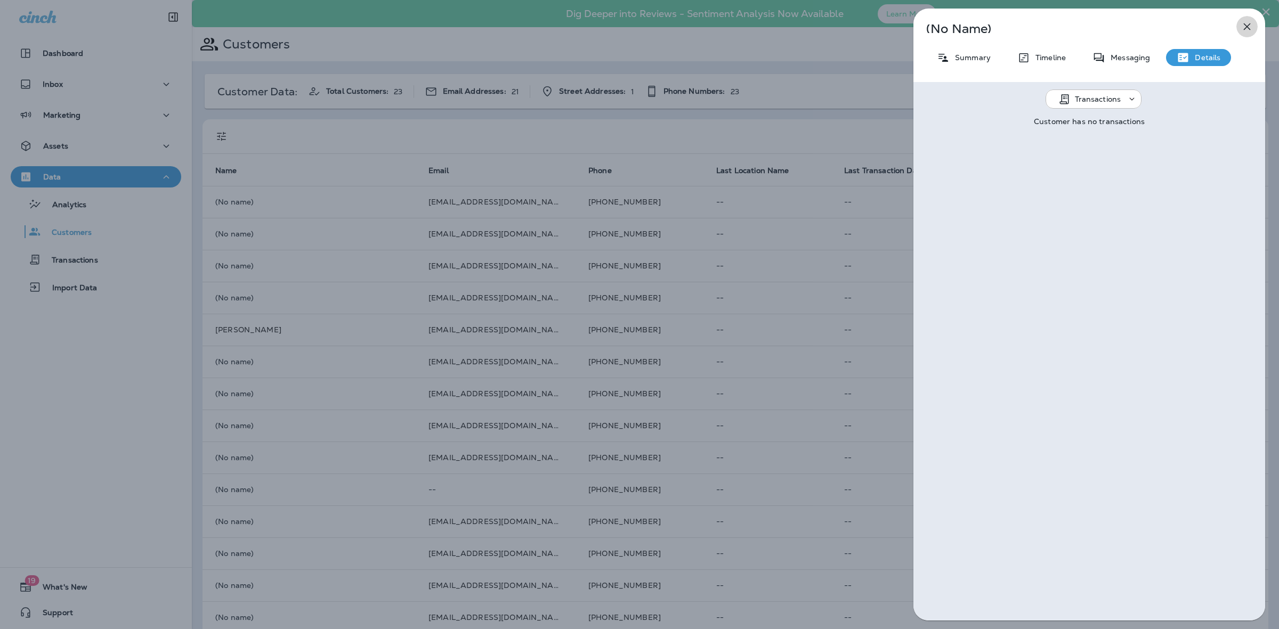
click at [1246, 28] on icon "button" at bounding box center [1246, 26] width 13 height 13
